Goal: Task Accomplishment & Management: Manage account settings

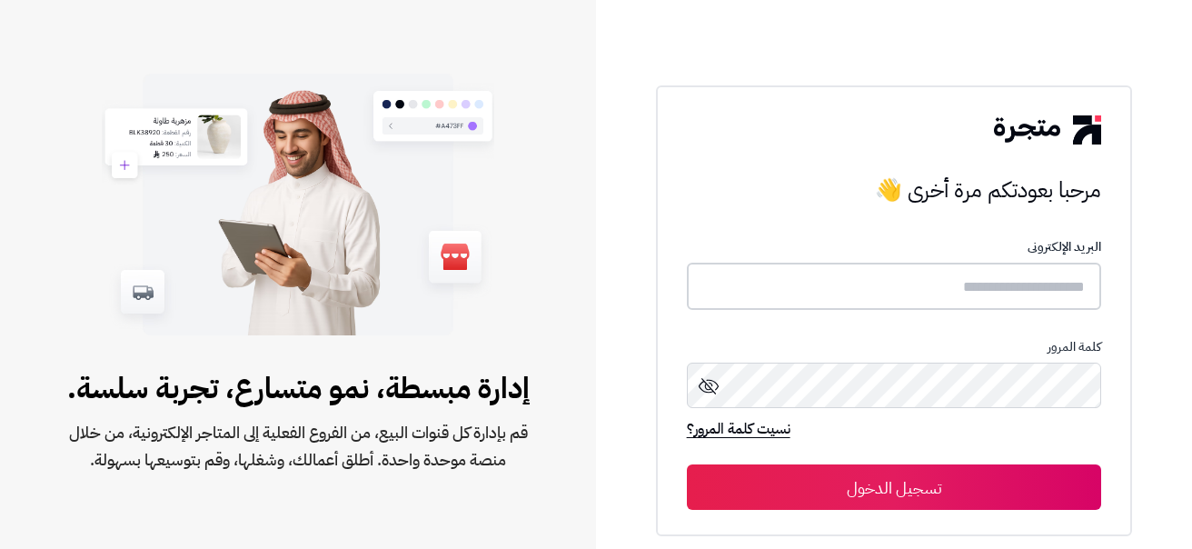
click at [1020, 291] on input "text" at bounding box center [894, 287] width 415 height 48
type input "**********"
click at [714, 383] on icon at bounding box center [709, 384] width 22 height 22
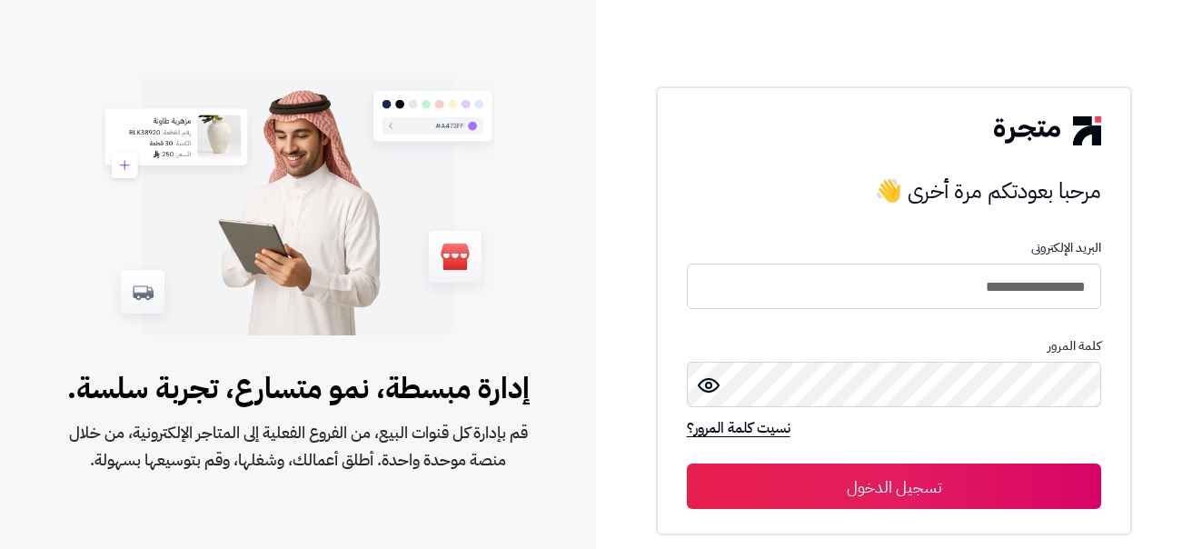
click at [714, 383] on icon at bounding box center [709, 385] width 22 height 22
click at [830, 481] on button "تسجيل الدخول" at bounding box center [894, 485] width 415 height 45
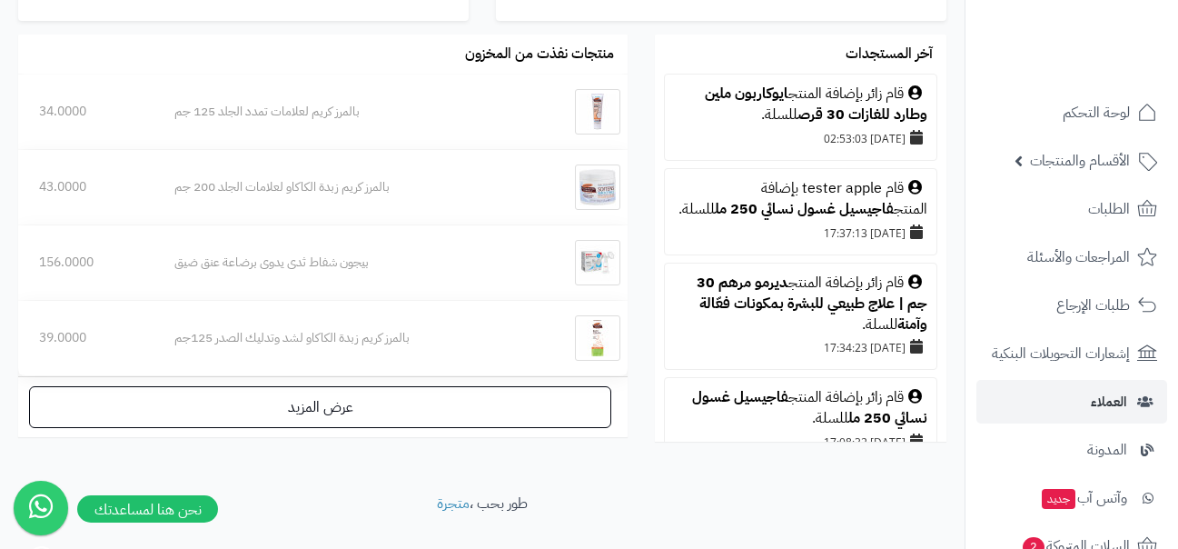
scroll to position [1145, 0]
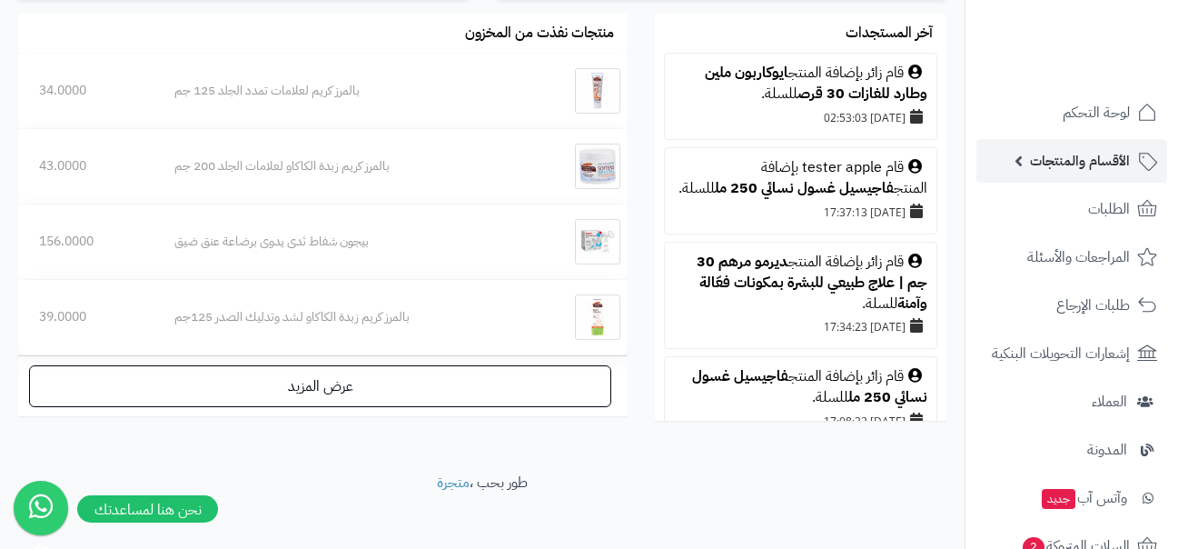
click at [1087, 161] on span "الأقسام والمنتجات" at bounding box center [1080, 160] width 100 height 25
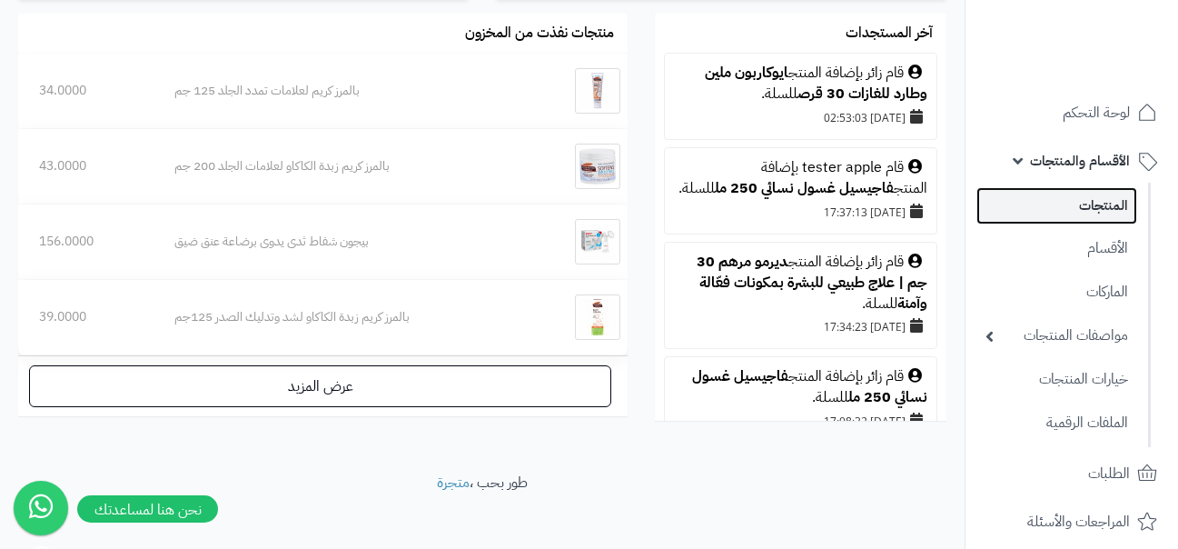
click at [1077, 219] on link "المنتجات" at bounding box center [1057, 205] width 161 height 37
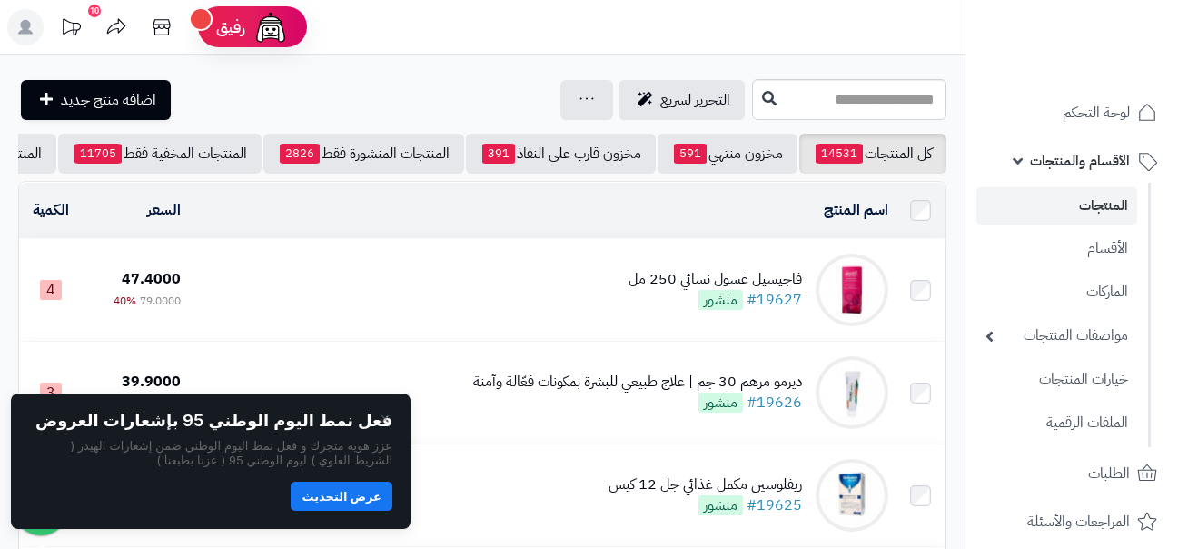
click at [384, 104] on div "التحرير لسريع جرد مخزون المنتجات جرد مخزون الخيارات فقط تعديل أسعار المنتجات ال…" at bounding box center [383, 100] width 730 height 40
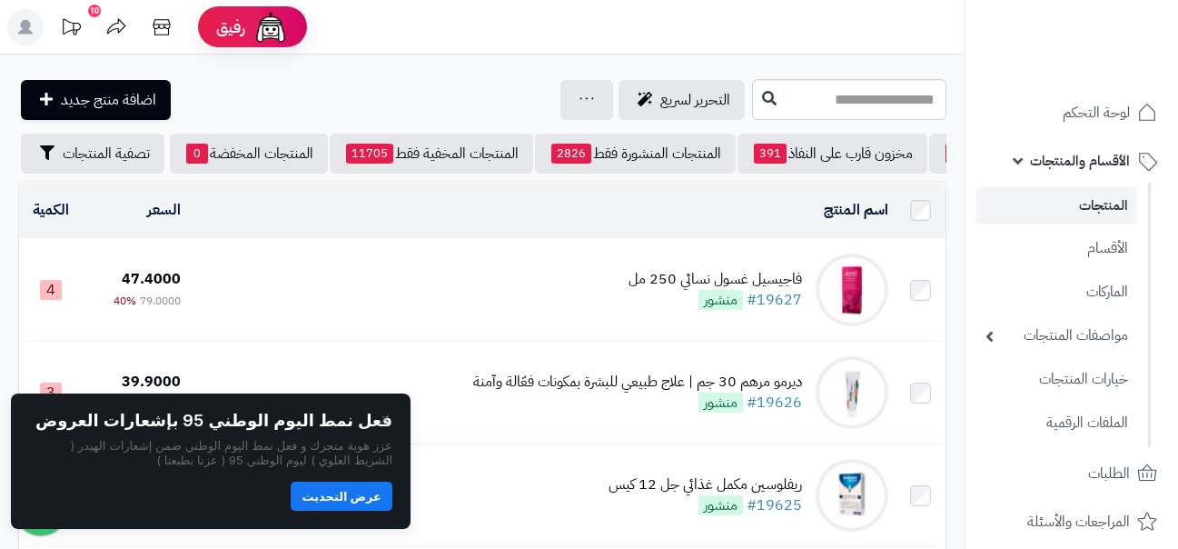
scroll to position [0, 1]
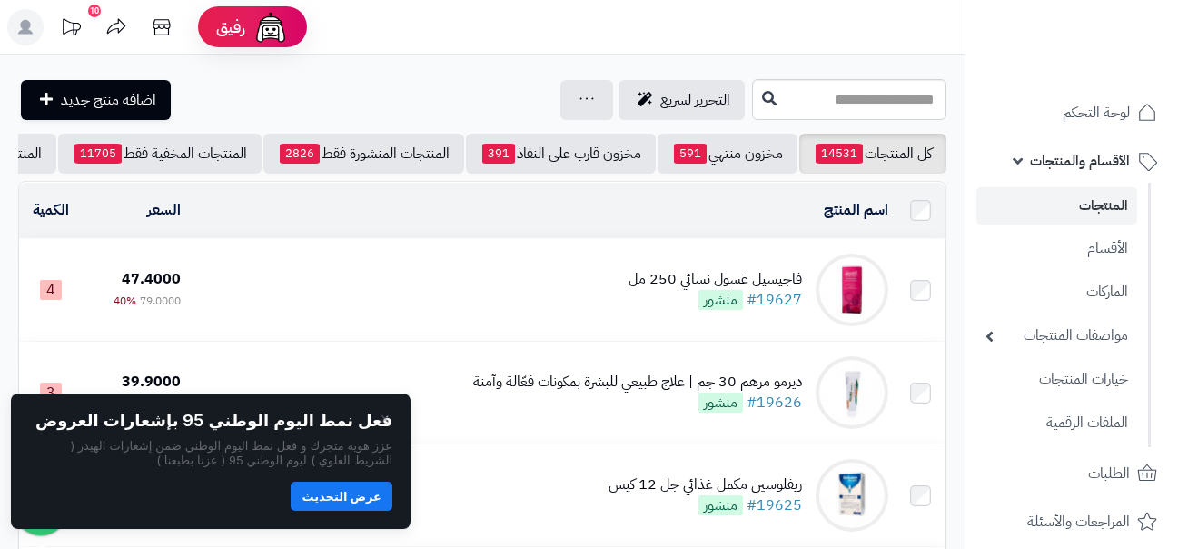
click at [257, 94] on div "التحرير لسريع جرد مخزون المنتجات جرد مخزون الخيارات فقط تعديل أسعار المنتجات ال…" at bounding box center [383, 100] width 730 height 40
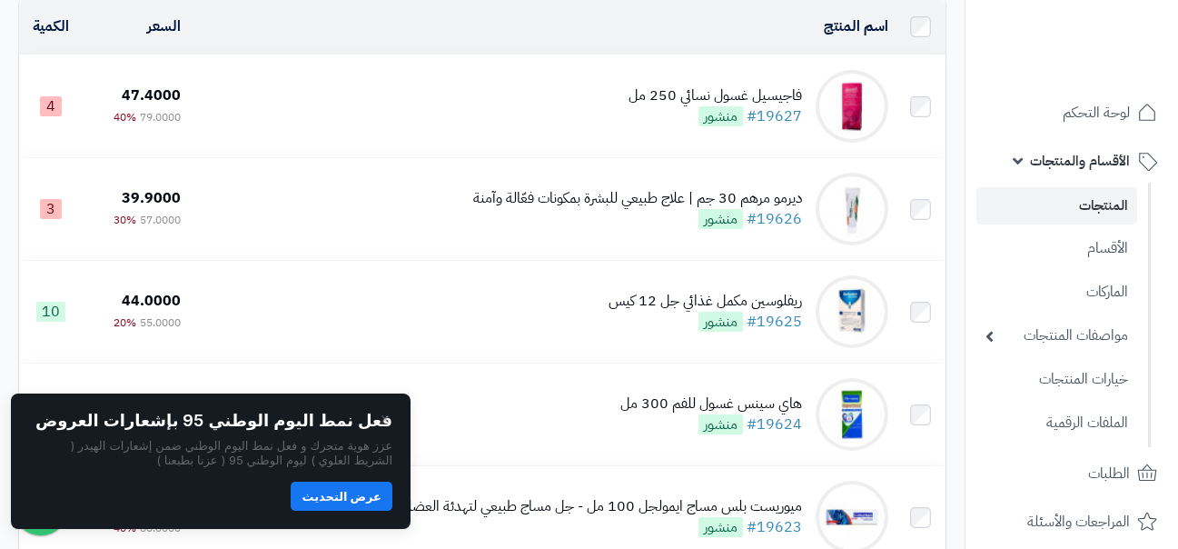
scroll to position [182, 0]
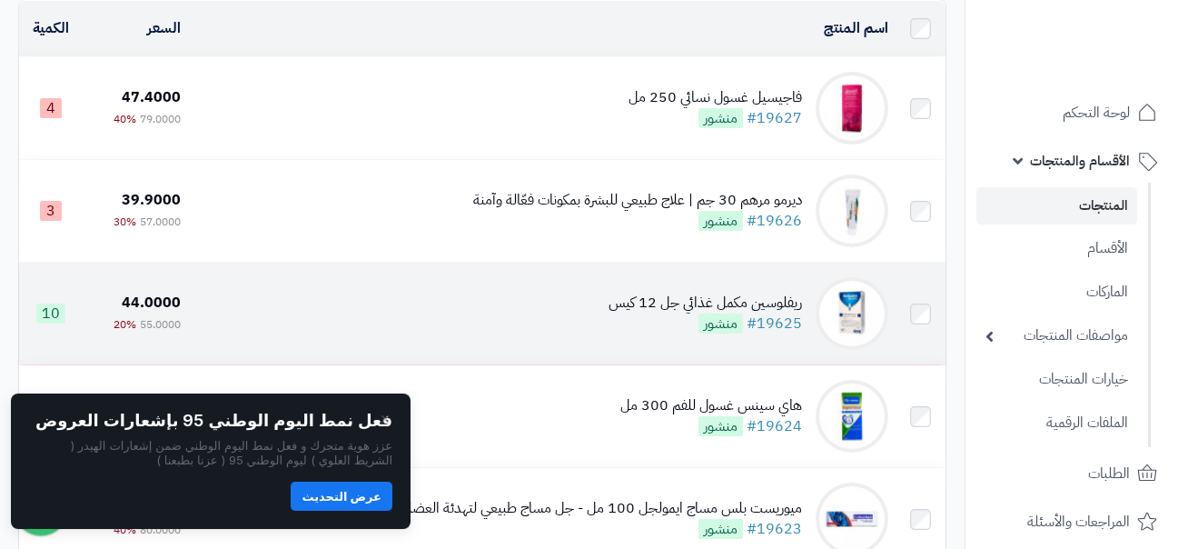
click at [862, 332] on img at bounding box center [852, 313] width 73 height 73
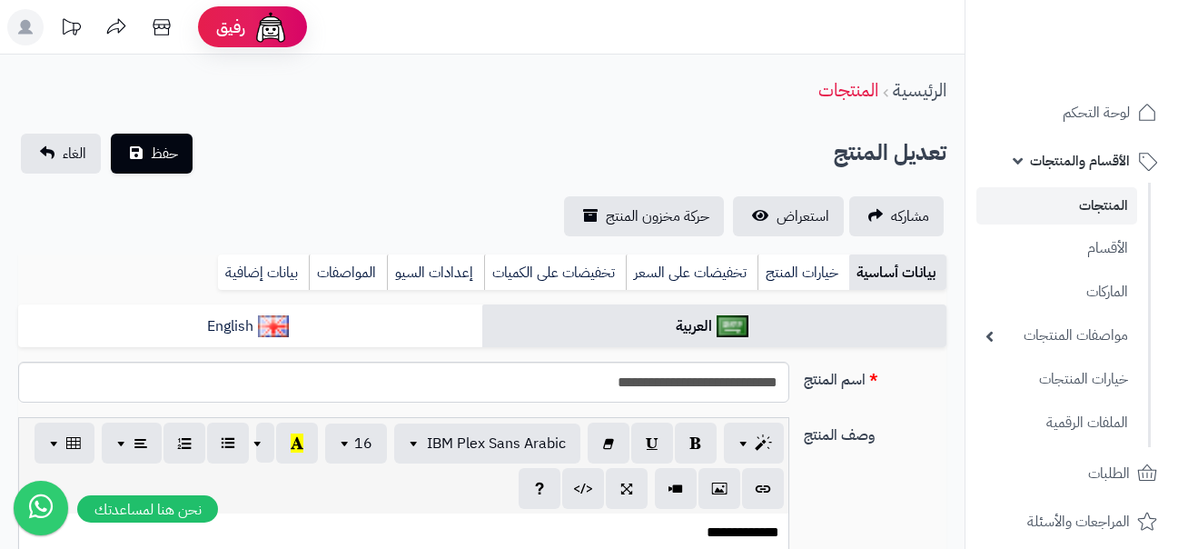
scroll to position [0, 14]
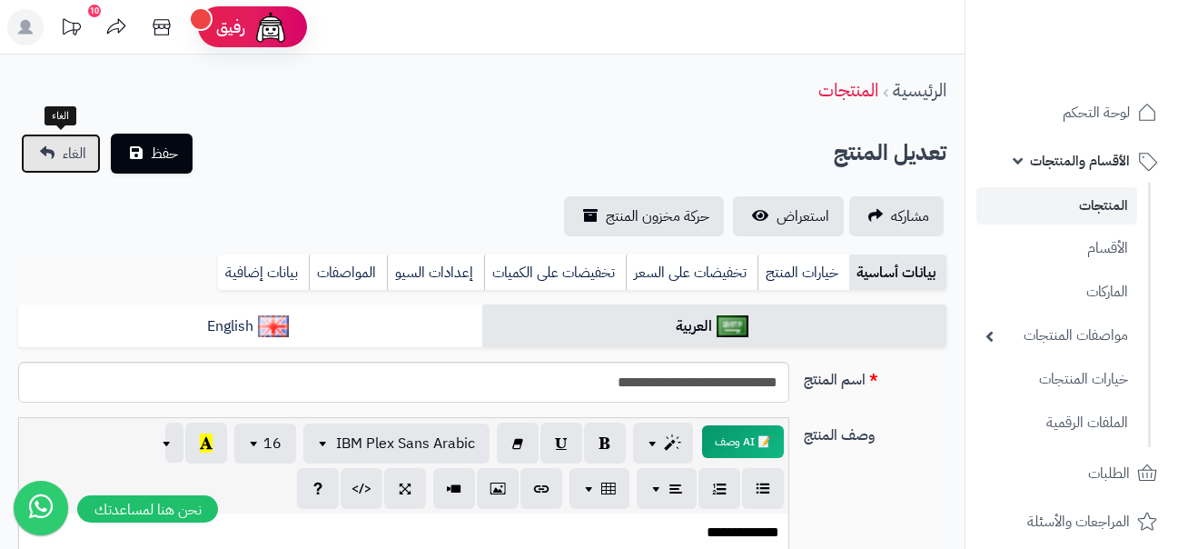
click at [84, 154] on span "الغاء" at bounding box center [75, 154] width 24 height 22
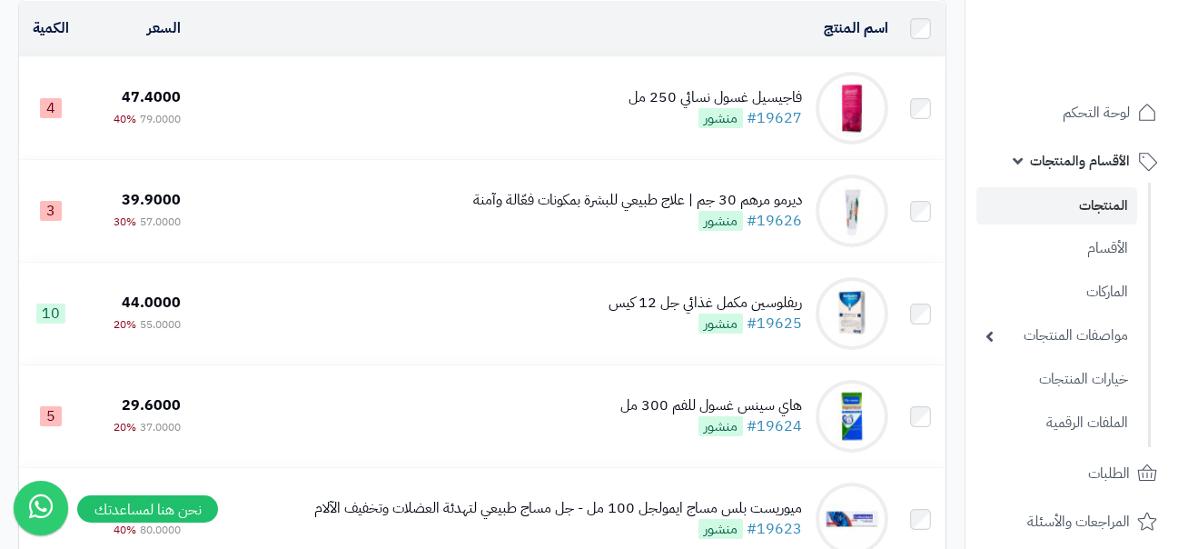
scroll to position [145, 0]
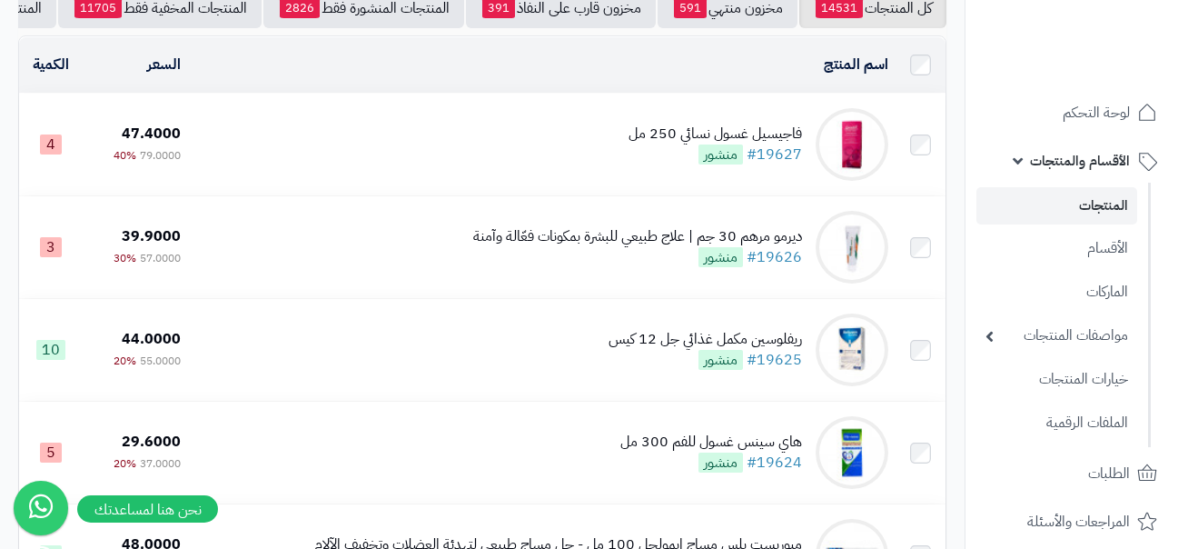
click at [249, 164] on td "فاجيسيل غسول نسائي 250 مل #19627 منشور" at bounding box center [542, 145] width 708 height 102
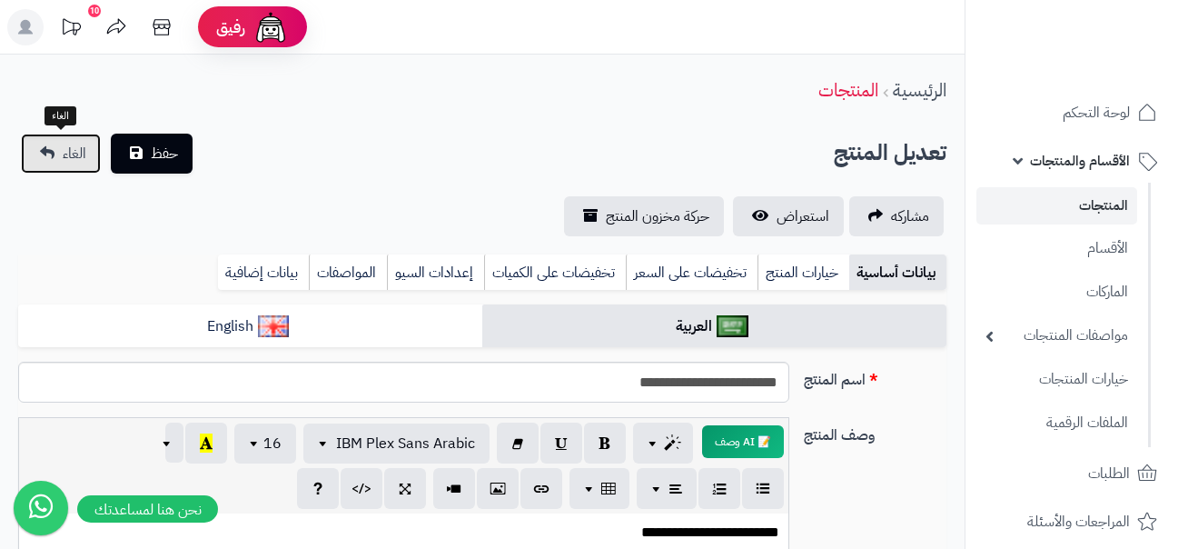
click at [47, 162] on link "الغاء" at bounding box center [61, 154] width 80 height 40
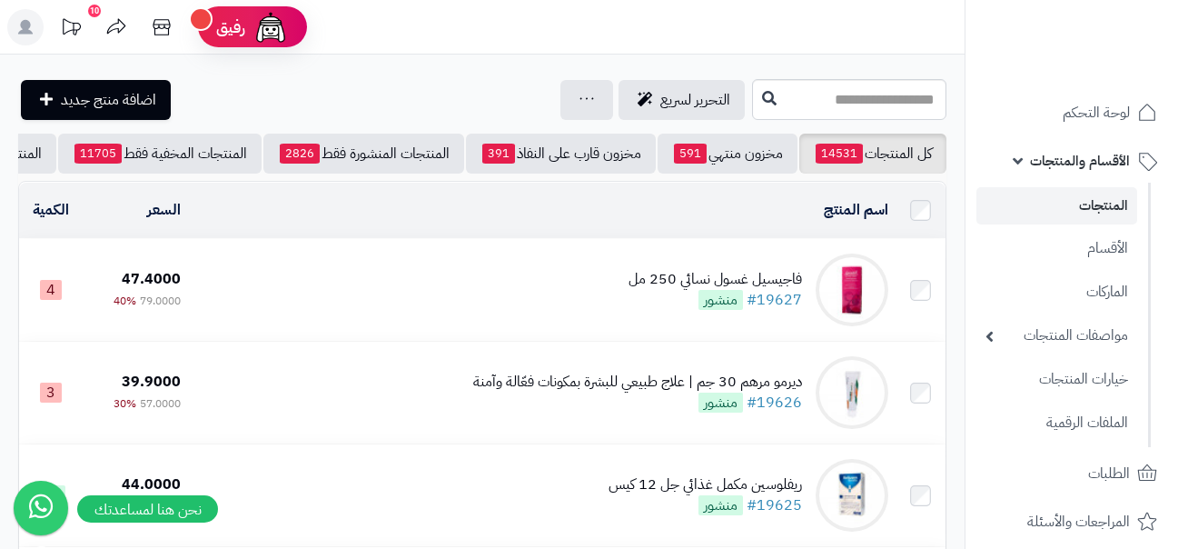
click at [297, 52] on li "رفيق !" at bounding box center [252, 27] width 136 height 54
click at [268, 97] on div "التحرير لسريع جرد مخزون المنتجات جرد مخزون الخيارات فقط تعديل أسعار المنتجات ال…" at bounding box center [383, 100] width 730 height 40
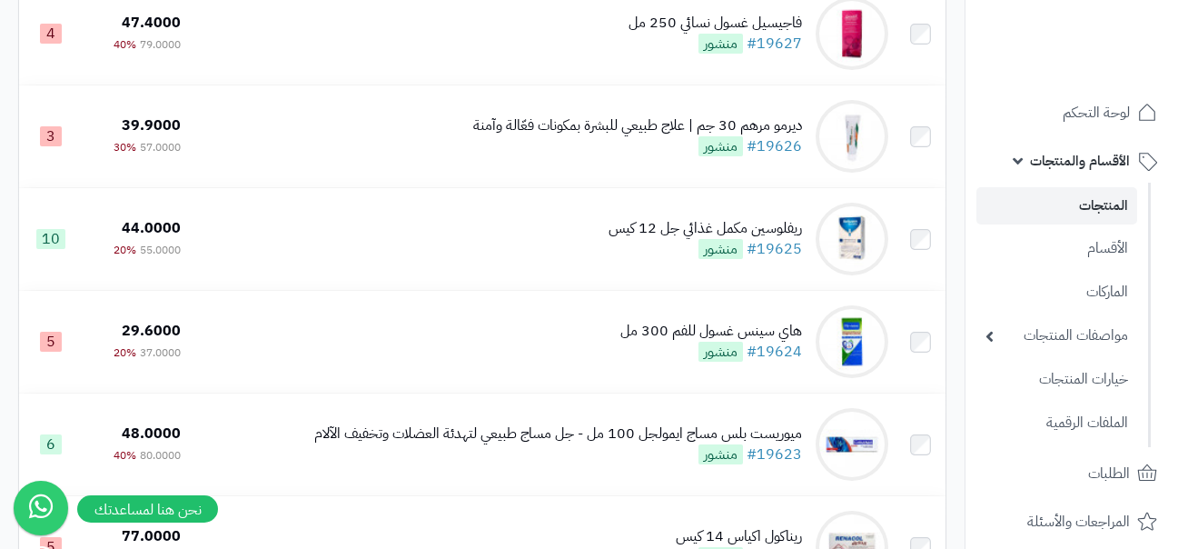
scroll to position [254, 0]
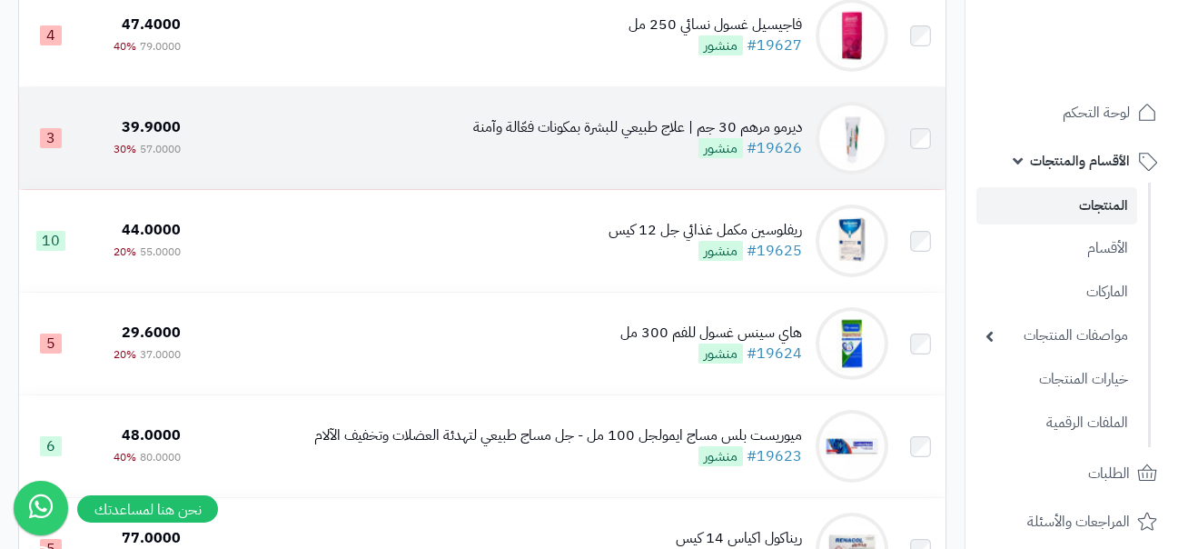
click at [442, 151] on td "ديرمو مرهم 30 جم | علاج طبيعي للبشرة بمكونات فعّالة وآمنة #19626 منشور" at bounding box center [542, 138] width 708 height 102
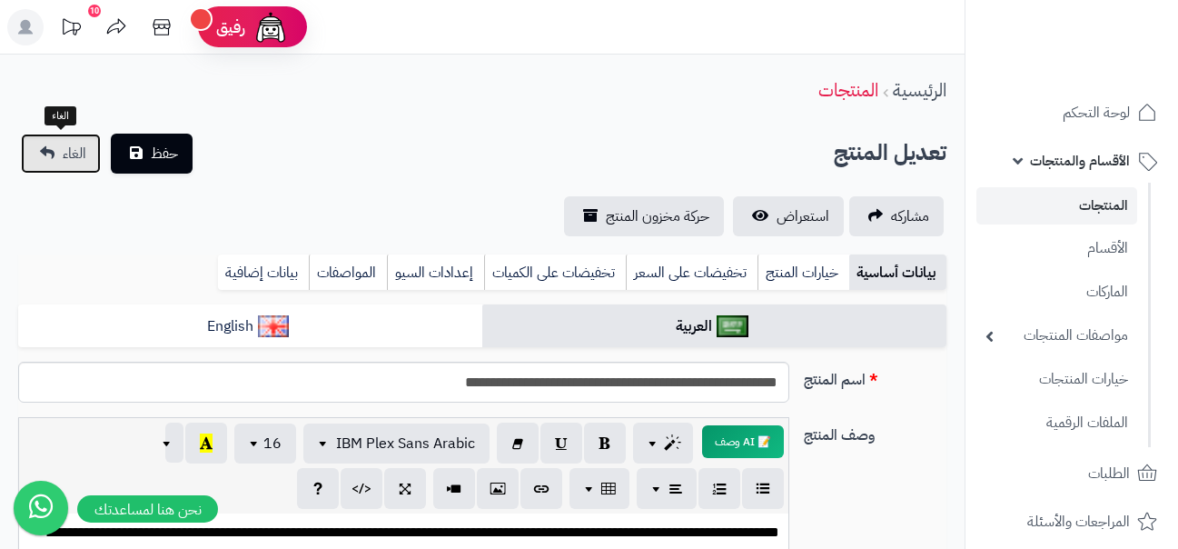
click at [46, 152] on link "الغاء" at bounding box center [61, 154] width 80 height 40
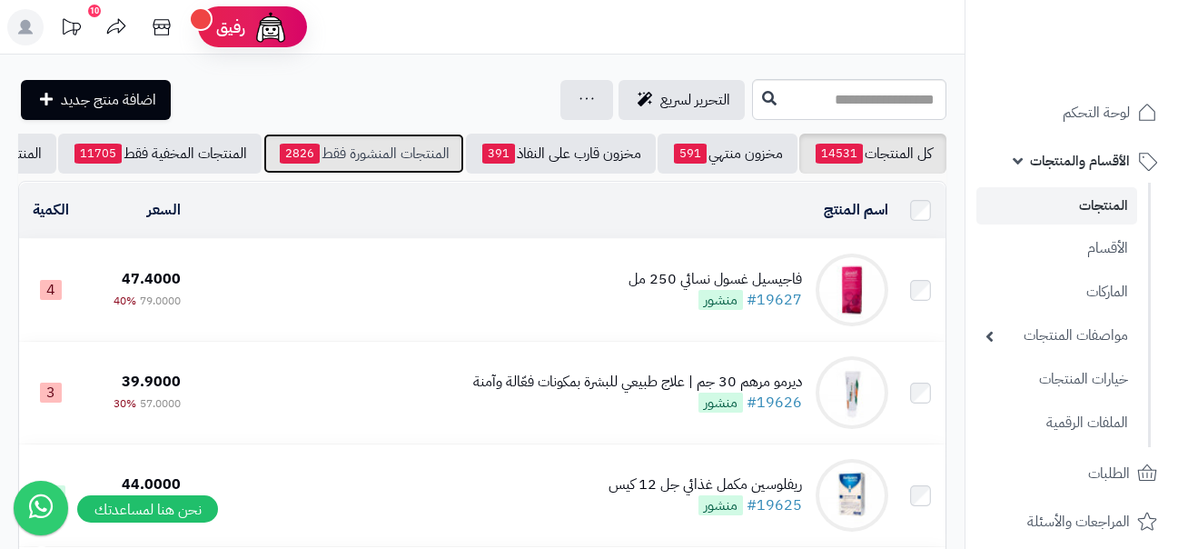
click at [319, 151] on link "المنتجات المنشورة فقط 2826" at bounding box center [363, 154] width 201 height 40
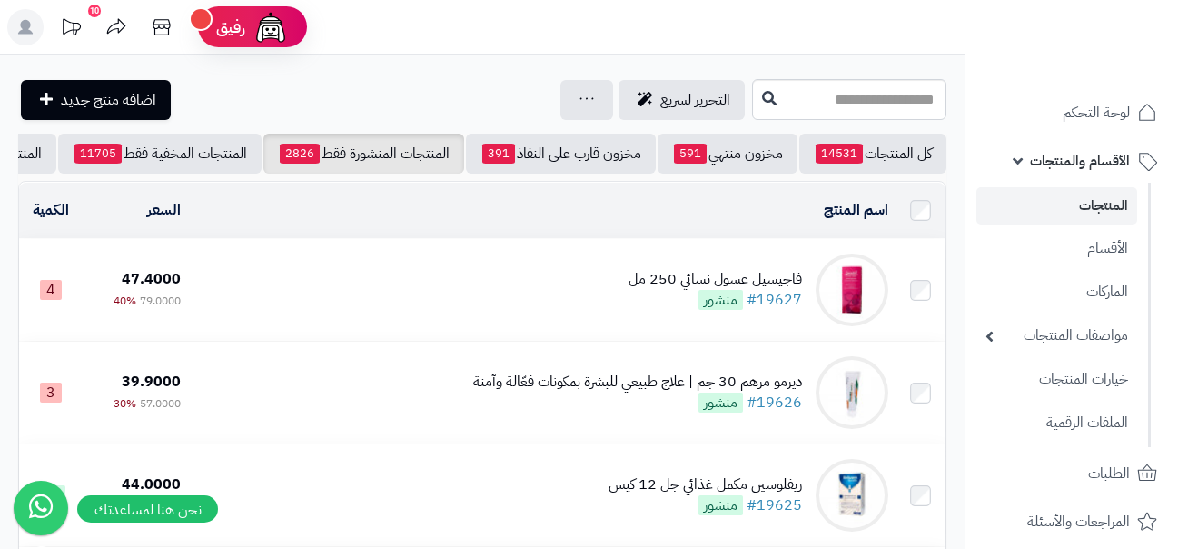
click at [2, 96] on div "التحرير لسريع جرد مخزون المنتجات جرد مخزون الخيارات فقط تعديل أسعار المنتجات ال…" at bounding box center [482, 99] width 965 height 41
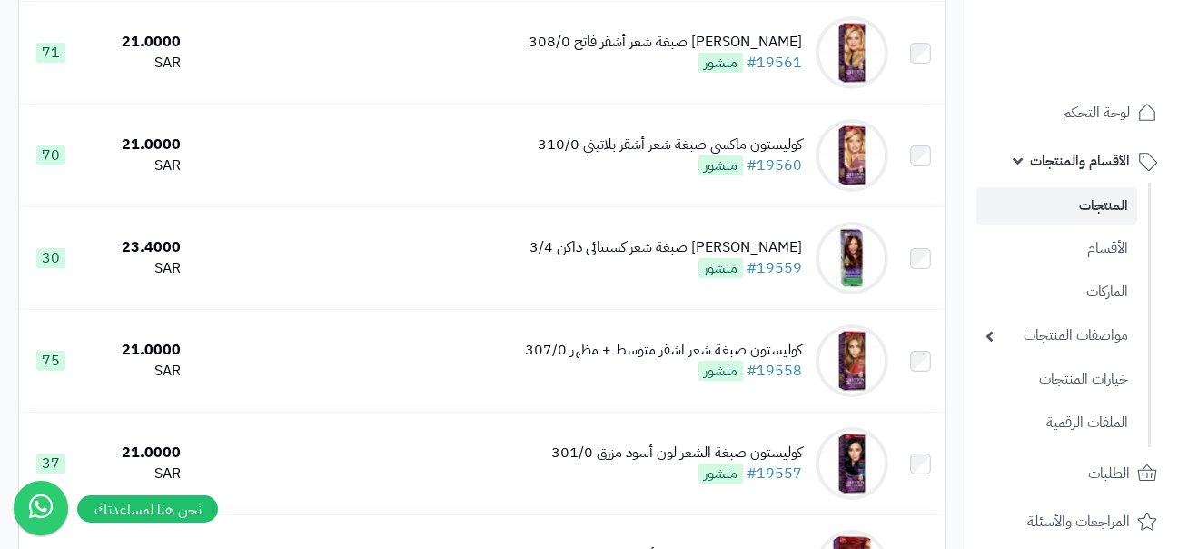
scroll to position [7051, 0]
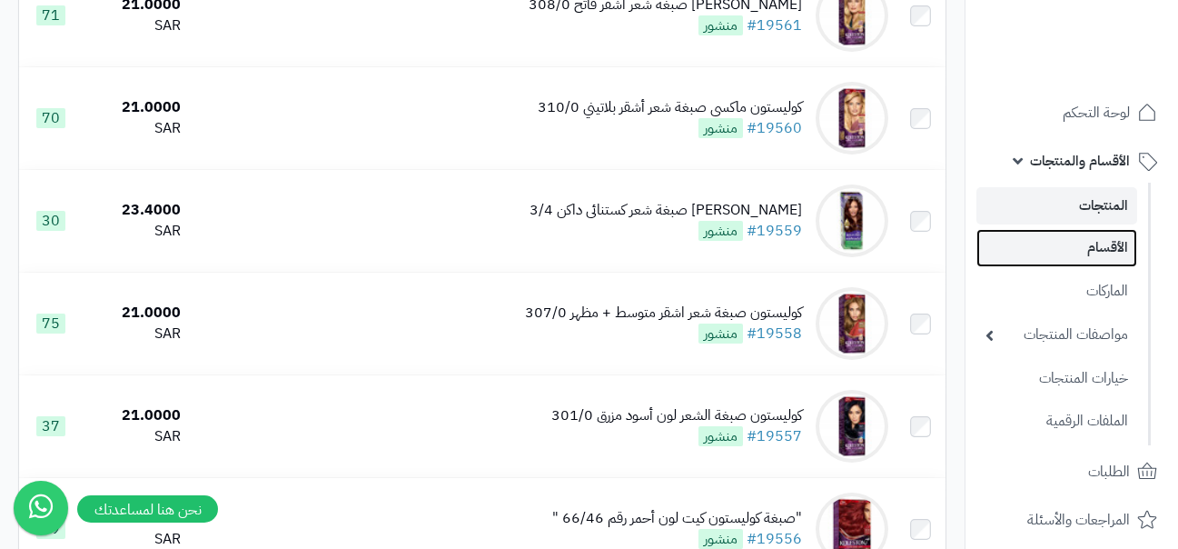
click at [1104, 240] on link "الأقسام" at bounding box center [1057, 247] width 161 height 37
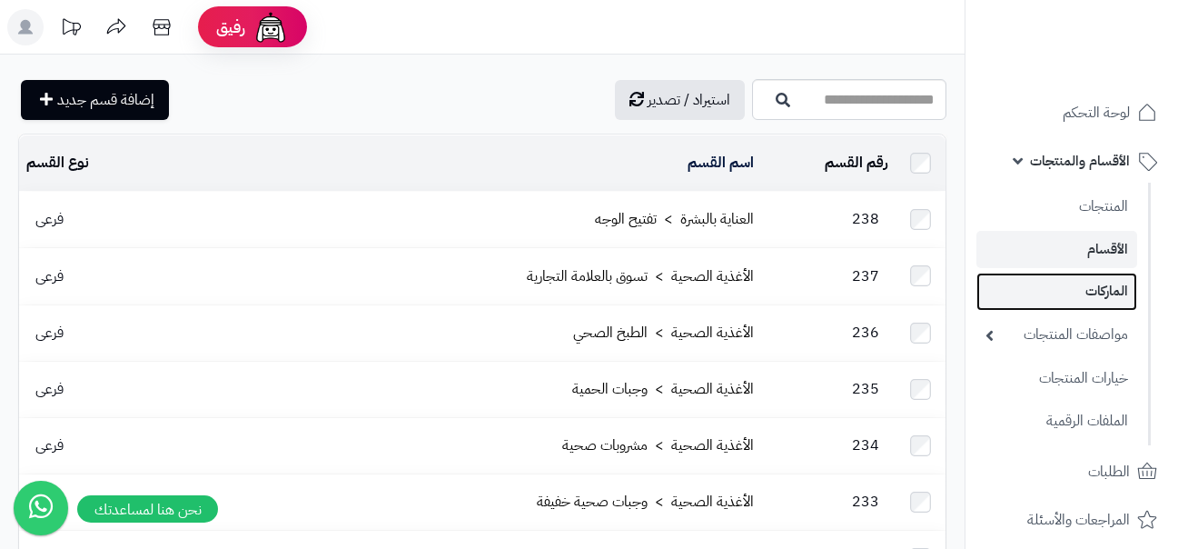
click at [1086, 288] on link "الماركات" at bounding box center [1057, 291] width 161 height 37
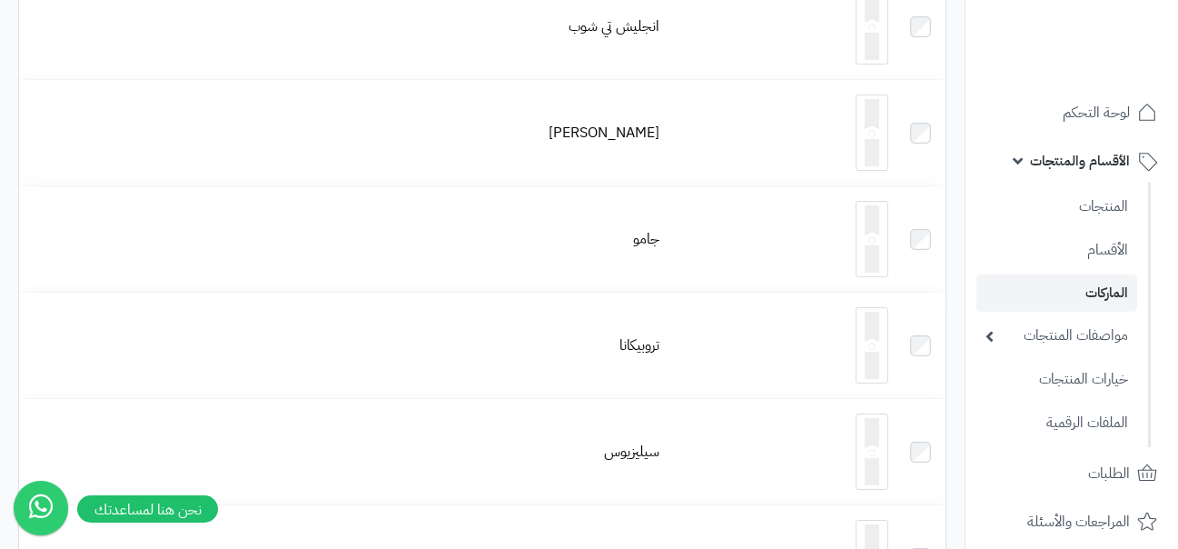
scroll to position [2401, 0]
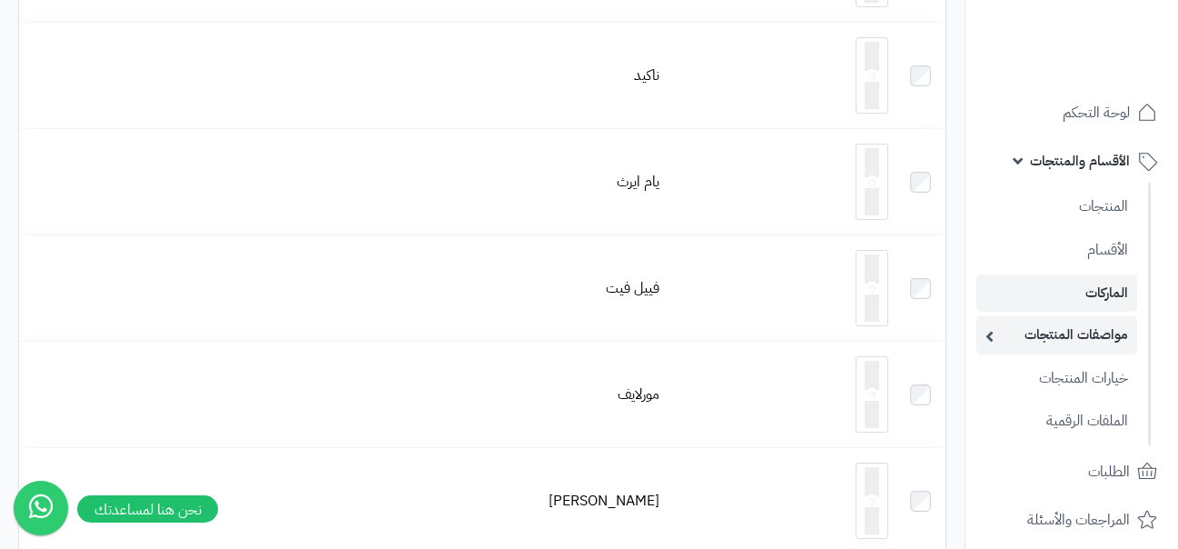
click at [1066, 330] on link "مواصفات المنتجات" at bounding box center [1057, 334] width 161 height 37
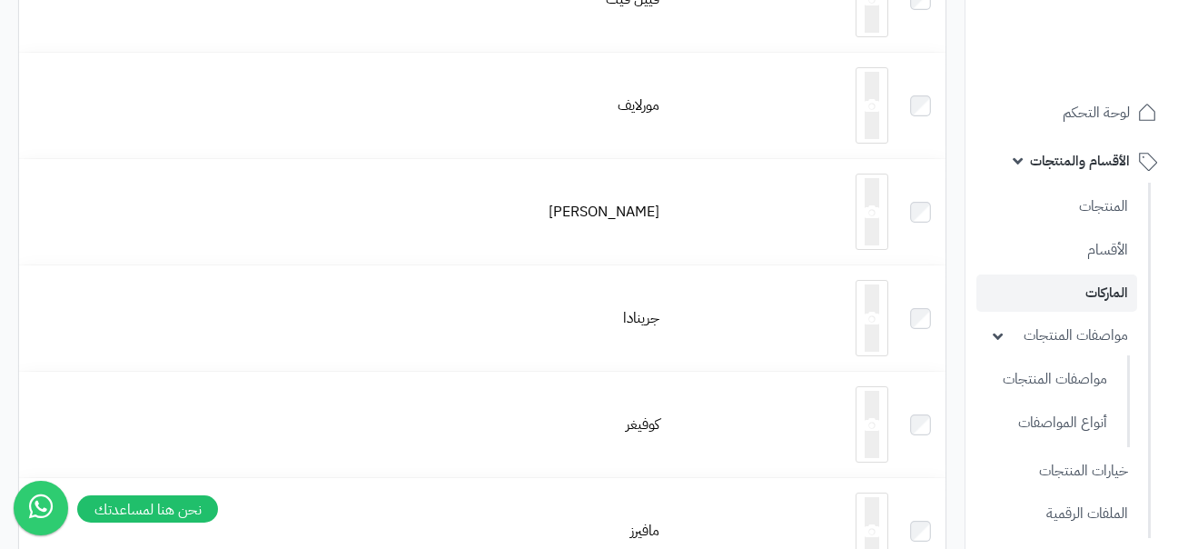
scroll to position [2767, 0]
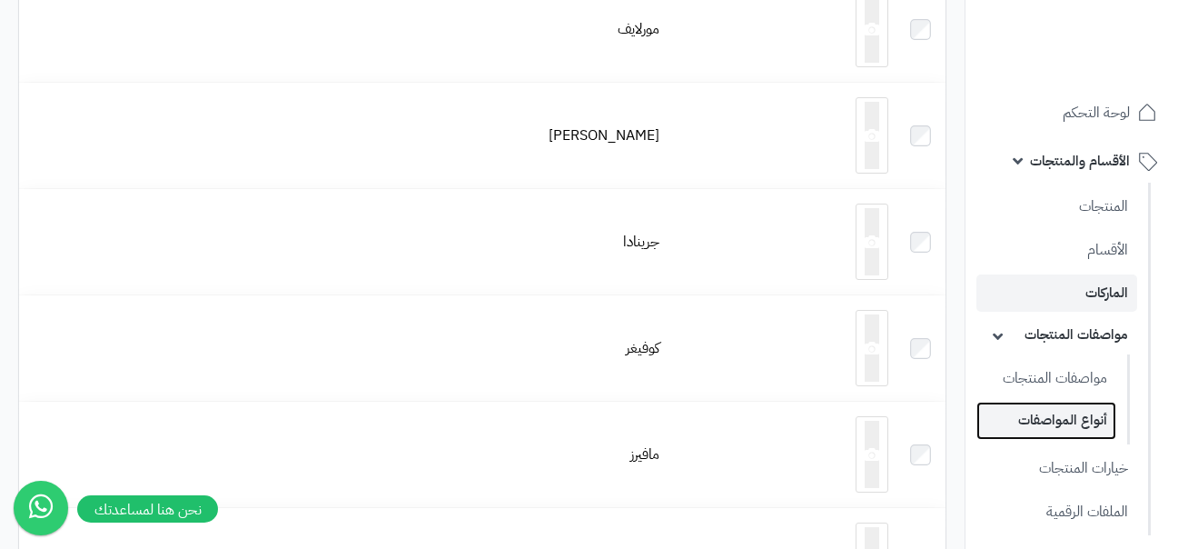
click at [1059, 407] on link "أنواع المواصفات" at bounding box center [1047, 420] width 140 height 37
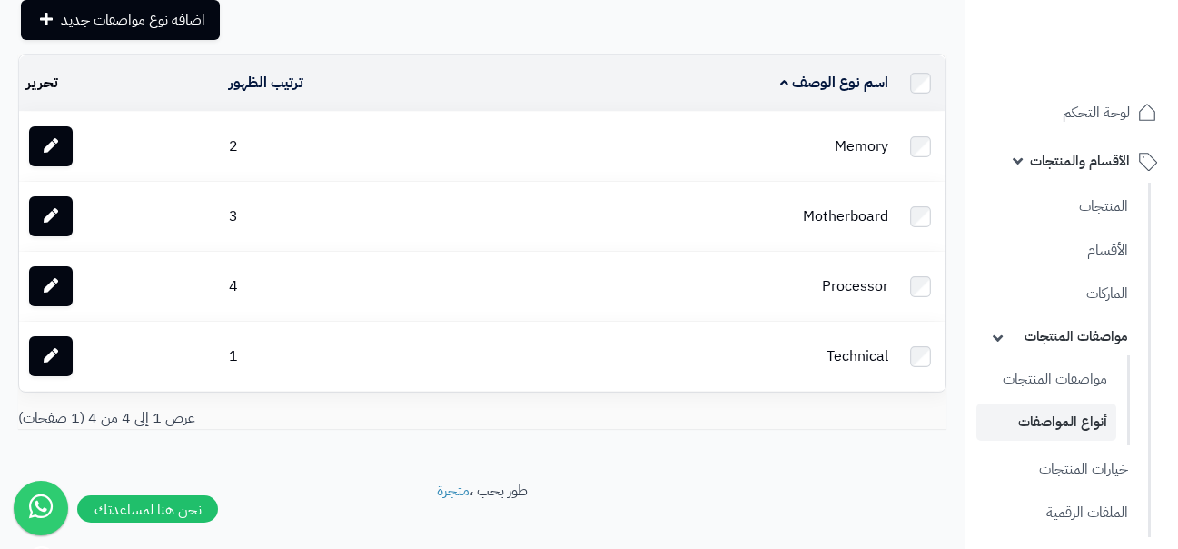
scroll to position [93, 0]
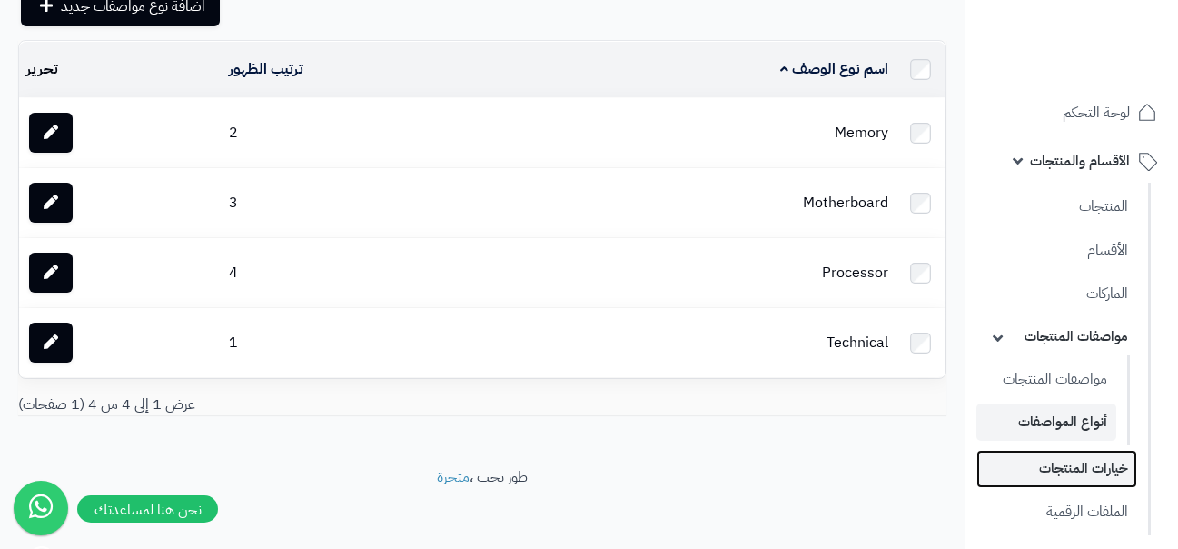
click at [1082, 472] on link "خيارات المنتجات" at bounding box center [1057, 468] width 161 height 37
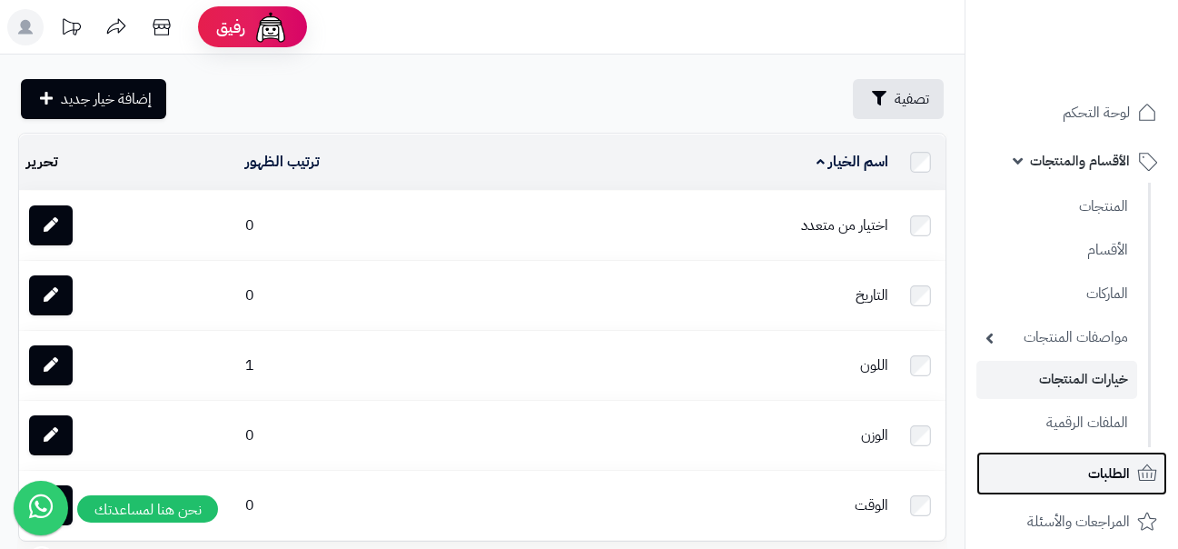
click at [1110, 472] on span "الطلبات" at bounding box center [1109, 473] width 42 height 25
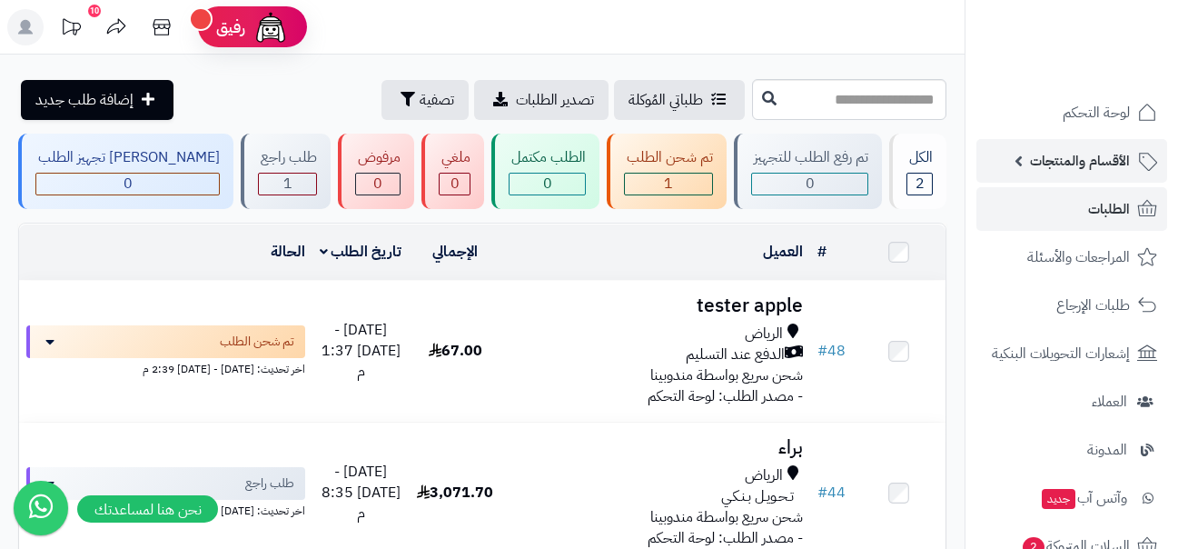
click at [1092, 167] on span "الأقسام والمنتجات" at bounding box center [1080, 160] width 100 height 25
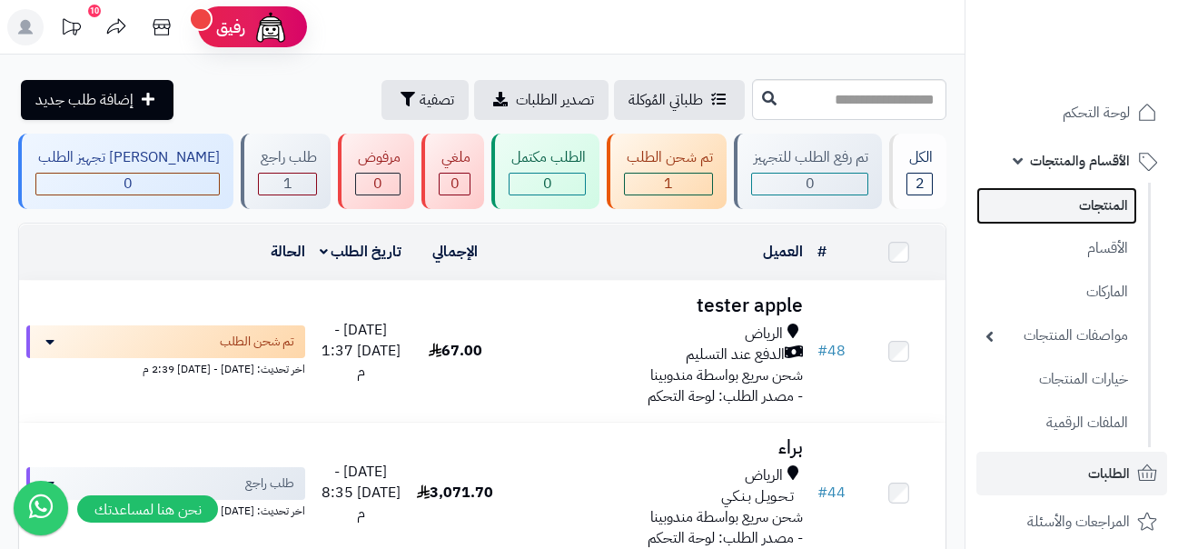
click at [1105, 210] on link "المنتجات" at bounding box center [1057, 205] width 161 height 37
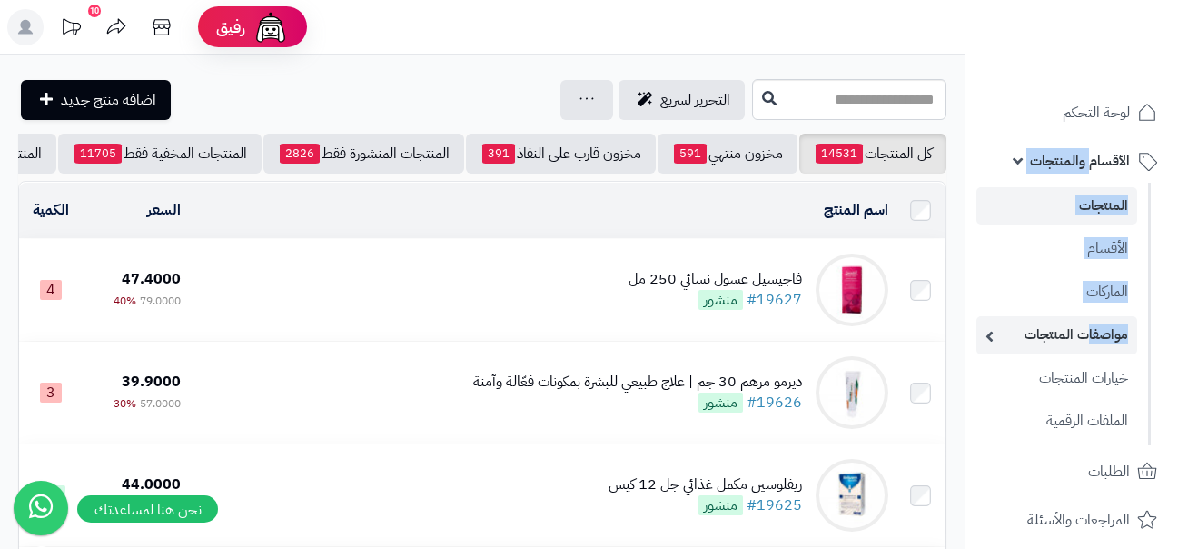
drag, startPoint x: 1093, startPoint y: 162, endPoint x: 1086, endPoint y: 332, distance: 170.1
click at [1086, 332] on li "الأقسام والمنتجات المنتجات الأقسام الماركات مواصفات المنتجات مواصفات المنتجات أ…" at bounding box center [1072, 292] width 213 height 306
click at [1039, 321] on link "مواصفات المنتجات" at bounding box center [1057, 334] width 161 height 37
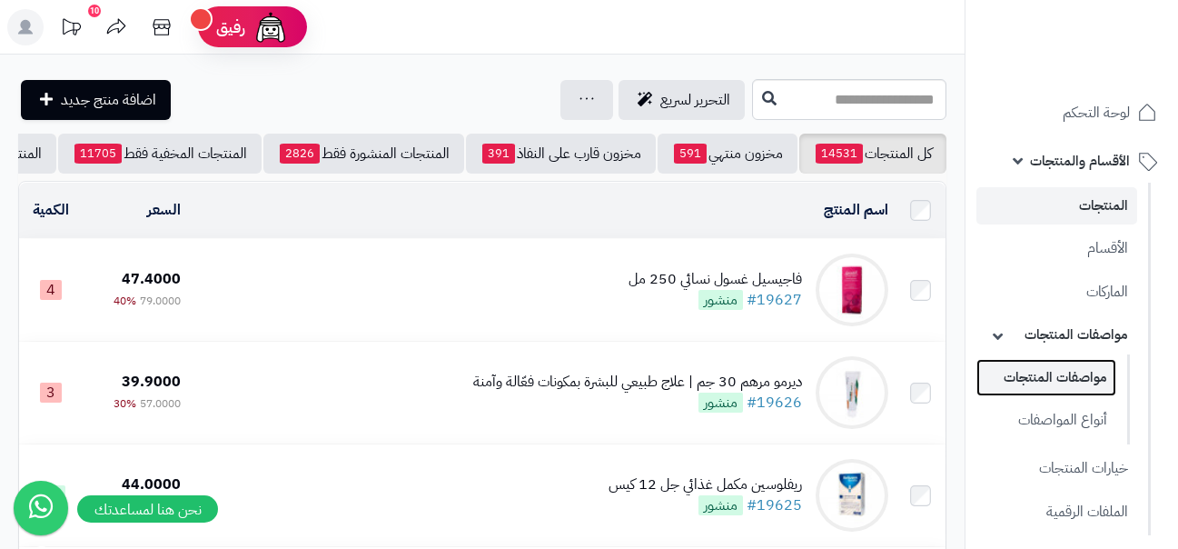
click at [1080, 363] on link "مواصفات المنتجات" at bounding box center [1047, 377] width 140 height 37
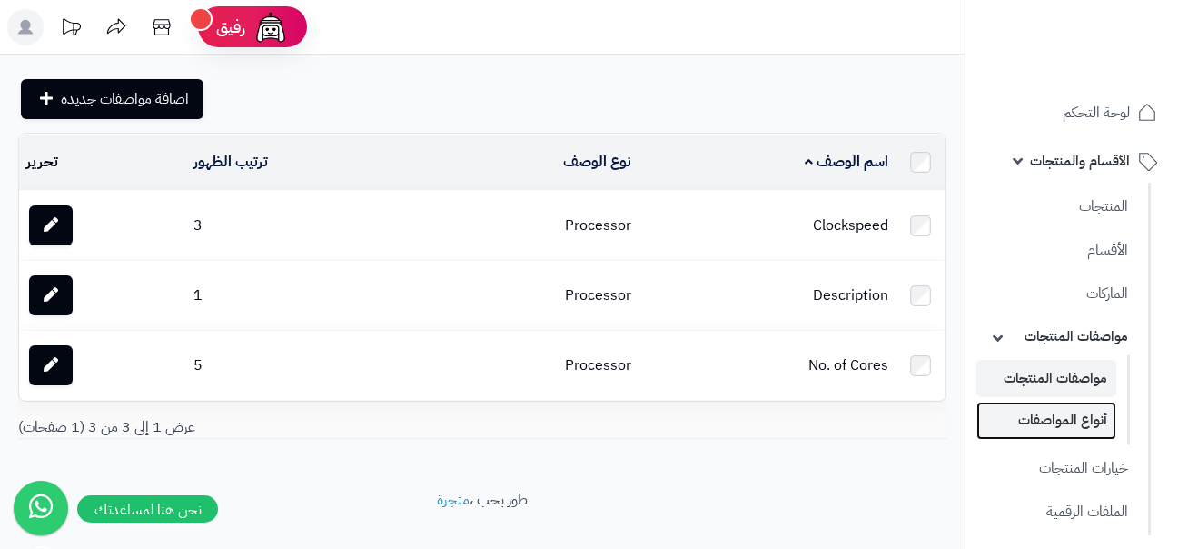
click at [1067, 439] on link "أنواع المواصفات" at bounding box center [1047, 420] width 140 height 37
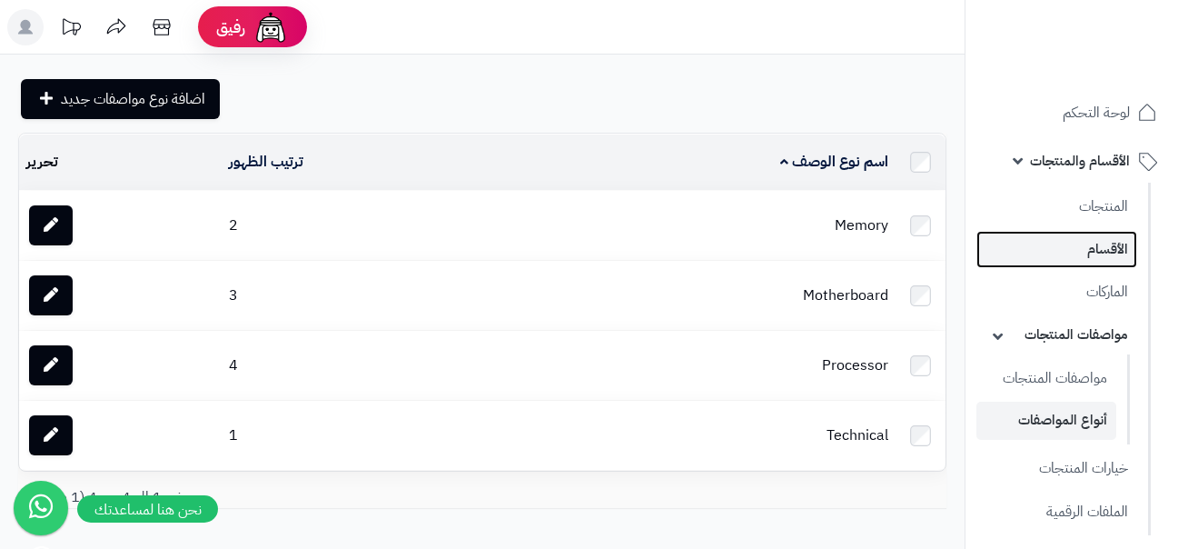
click at [1085, 242] on link "الأقسام" at bounding box center [1057, 249] width 161 height 37
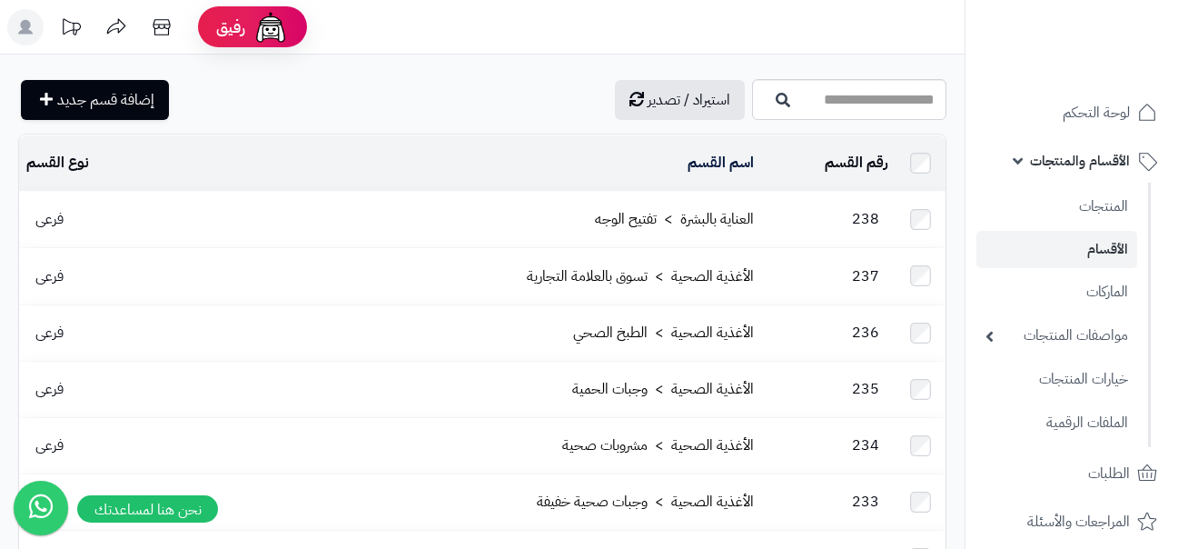
click at [271, 113] on div "استيراد / تصدير إضافة قسم جديد" at bounding box center [383, 100] width 730 height 40
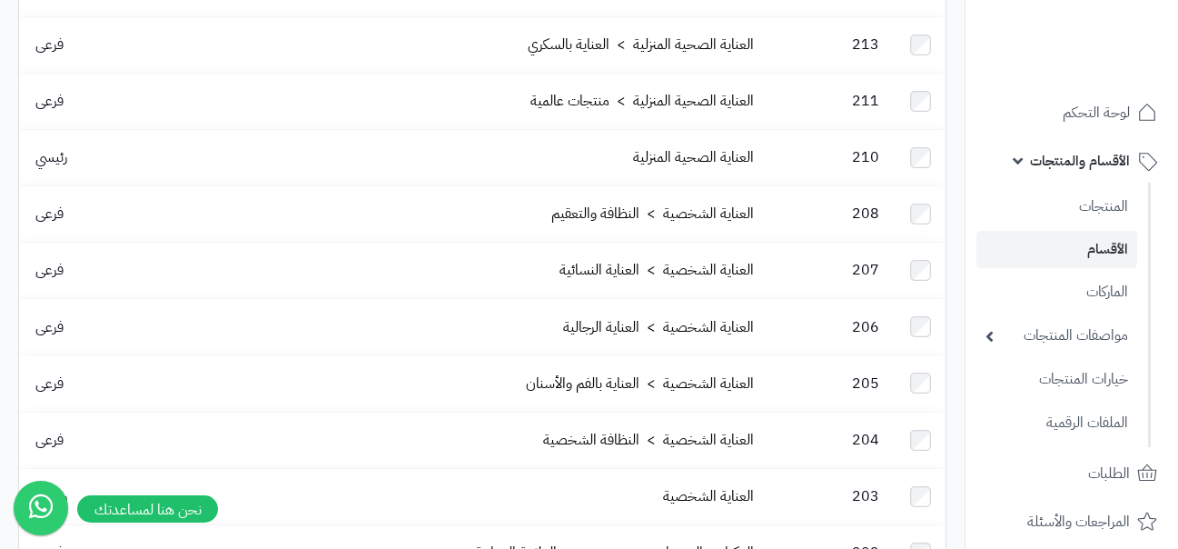
scroll to position [1708, 0]
